Goal: Information Seeking & Learning: Learn about a topic

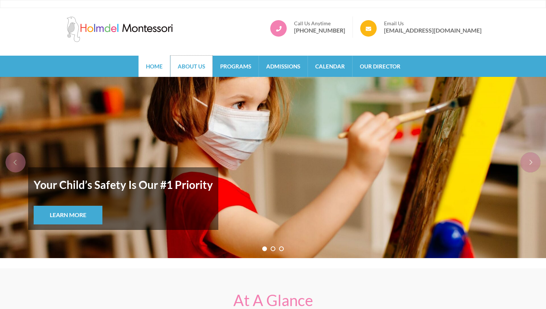
click at [196, 67] on link "About Us" at bounding box center [192, 66] width 42 height 21
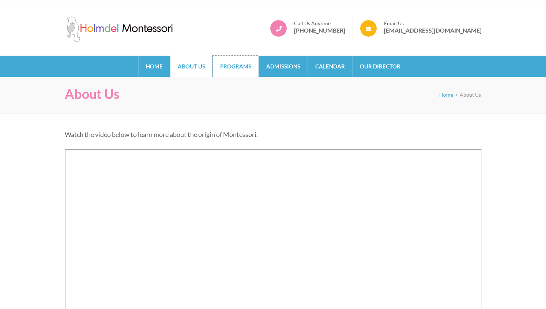
click at [227, 64] on link "Programs" at bounding box center [236, 66] width 46 height 21
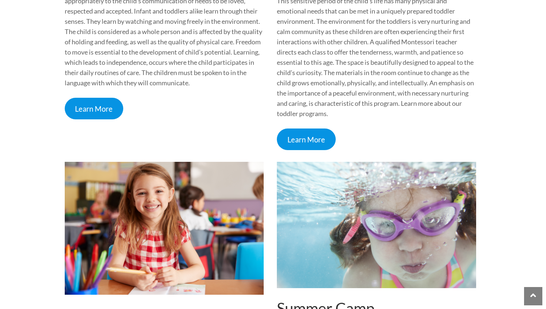
scroll to position [392, 0]
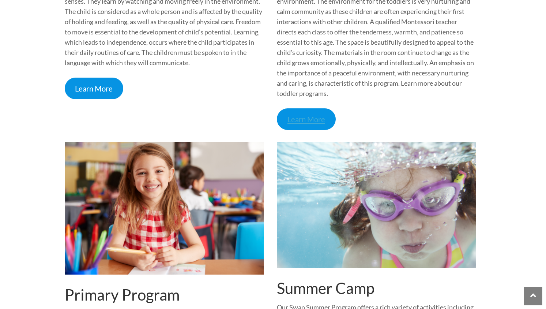
click at [301, 120] on link "Learn More" at bounding box center [306, 119] width 59 height 22
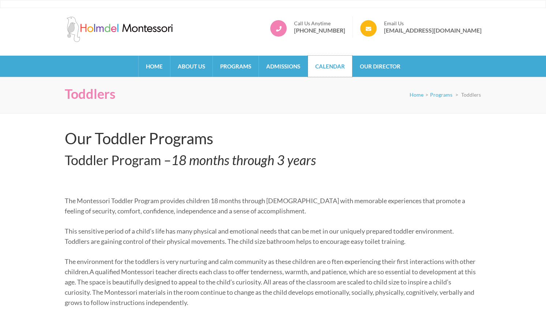
click at [324, 65] on link "Calendar" at bounding box center [330, 66] width 44 height 21
